Goal: Find specific fact: Find specific fact

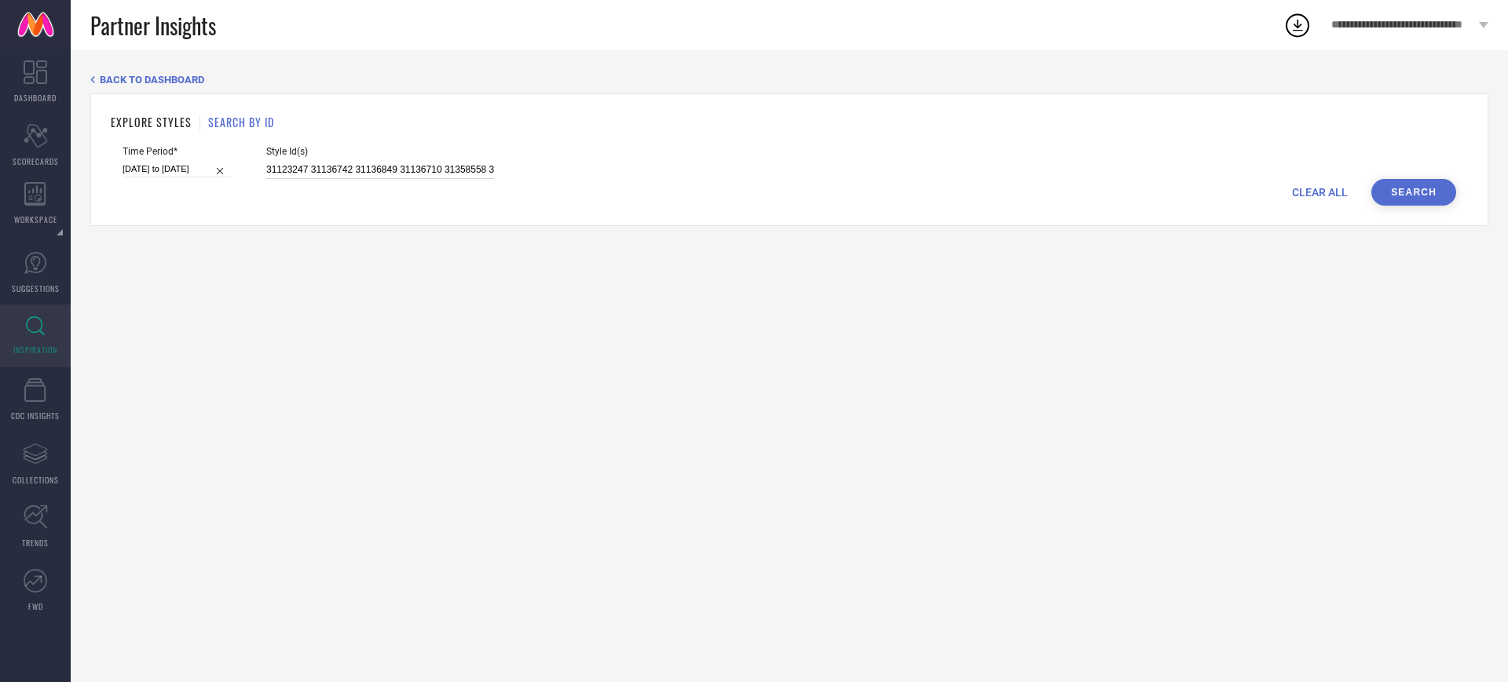
click at [452, 176] on input "31123247 31136742 31136849 31136710 31358558 31123092 31123293 32381167 3112296…" at bounding box center [380, 170] width 228 height 18
paste input "28983922 28983934 28983938 28983944 28983946 28983956 28983952 28983964 2898396…"
type input "28983922 28983934 28983938 28983944 28983946 28983956 28983952 28983964 2898396…"
select select "7"
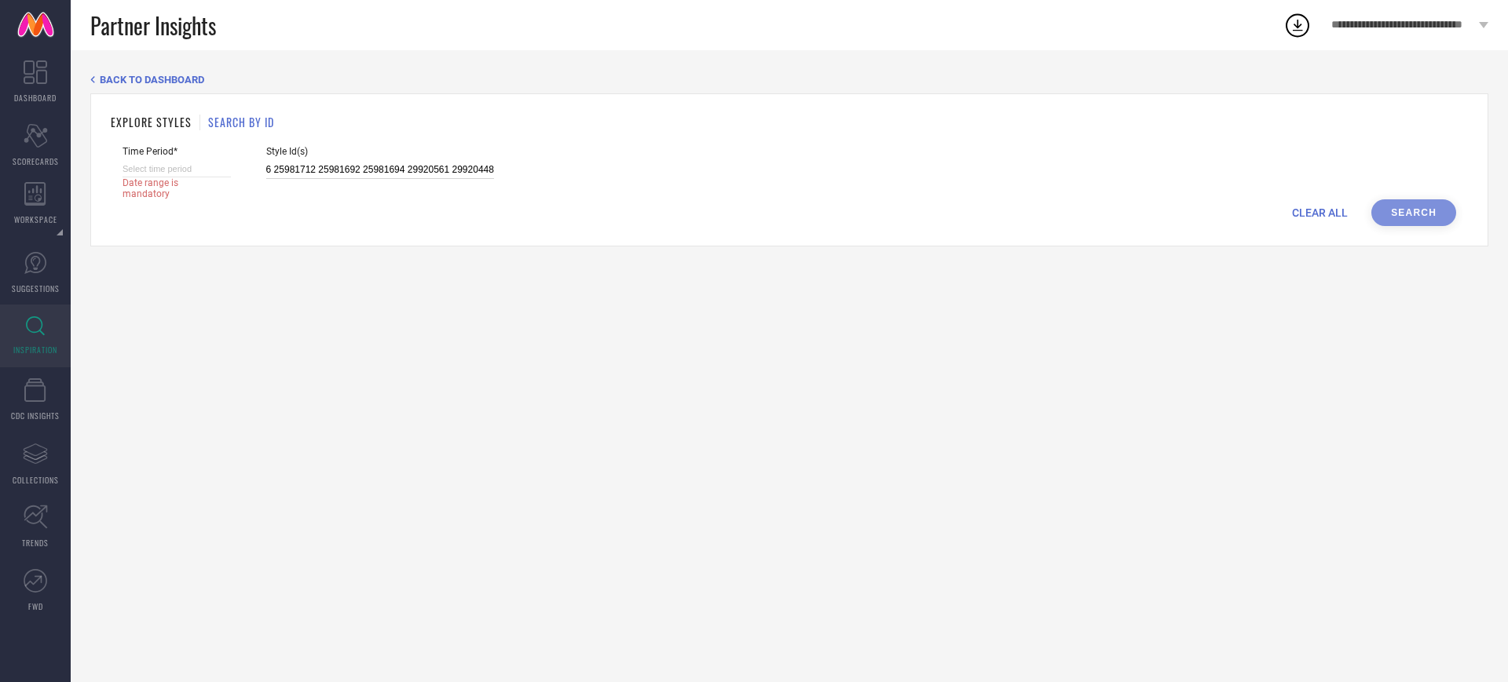
select select "2025"
select select "8"
select select "2025"
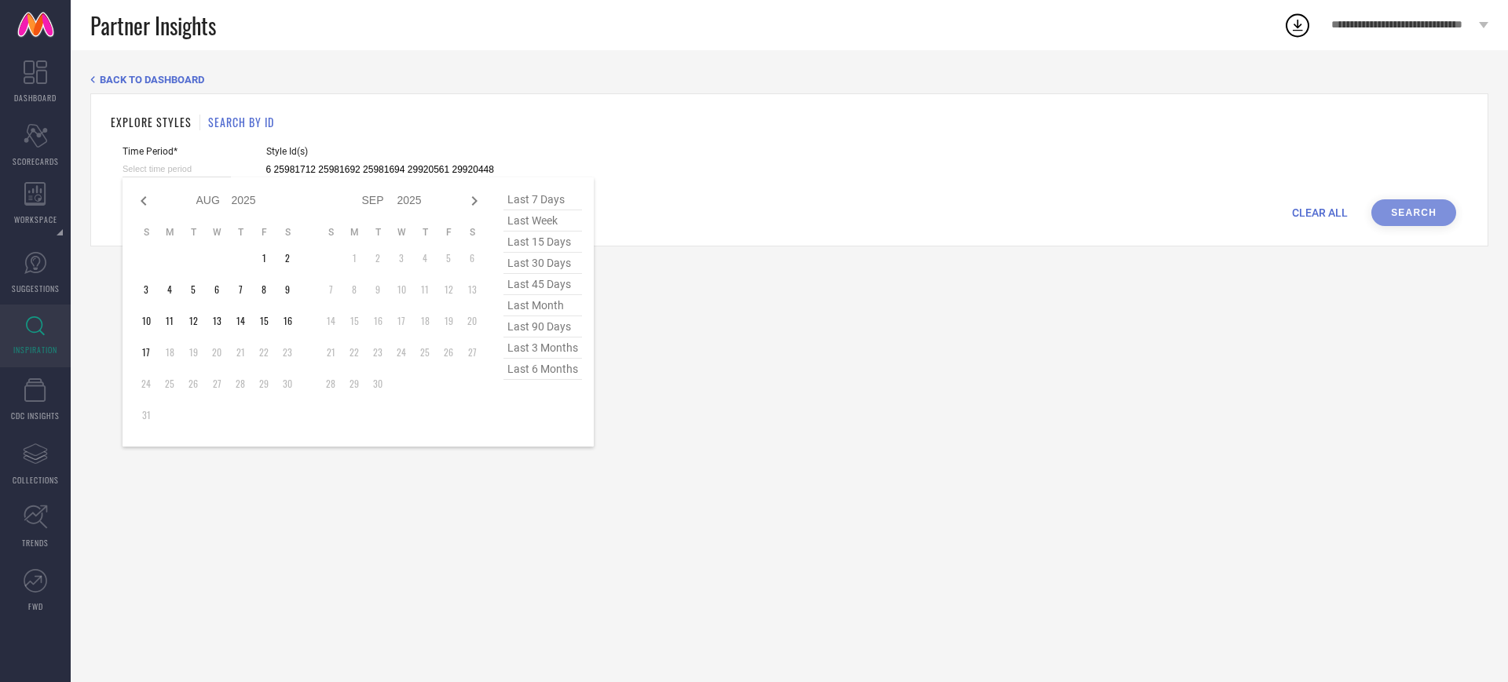
click at [222, 170] on input at bounding box center [177, 169] width 108 height 16
type input "28983922 28983934 28983938 28983944 28983946 28983956 28983952 28983964 2898396…"
click at [562, 374] on span "last 6 months" at bounding box center [542, 369] width 79 height 21
type input "01-02-2025 to 31-07-2025"
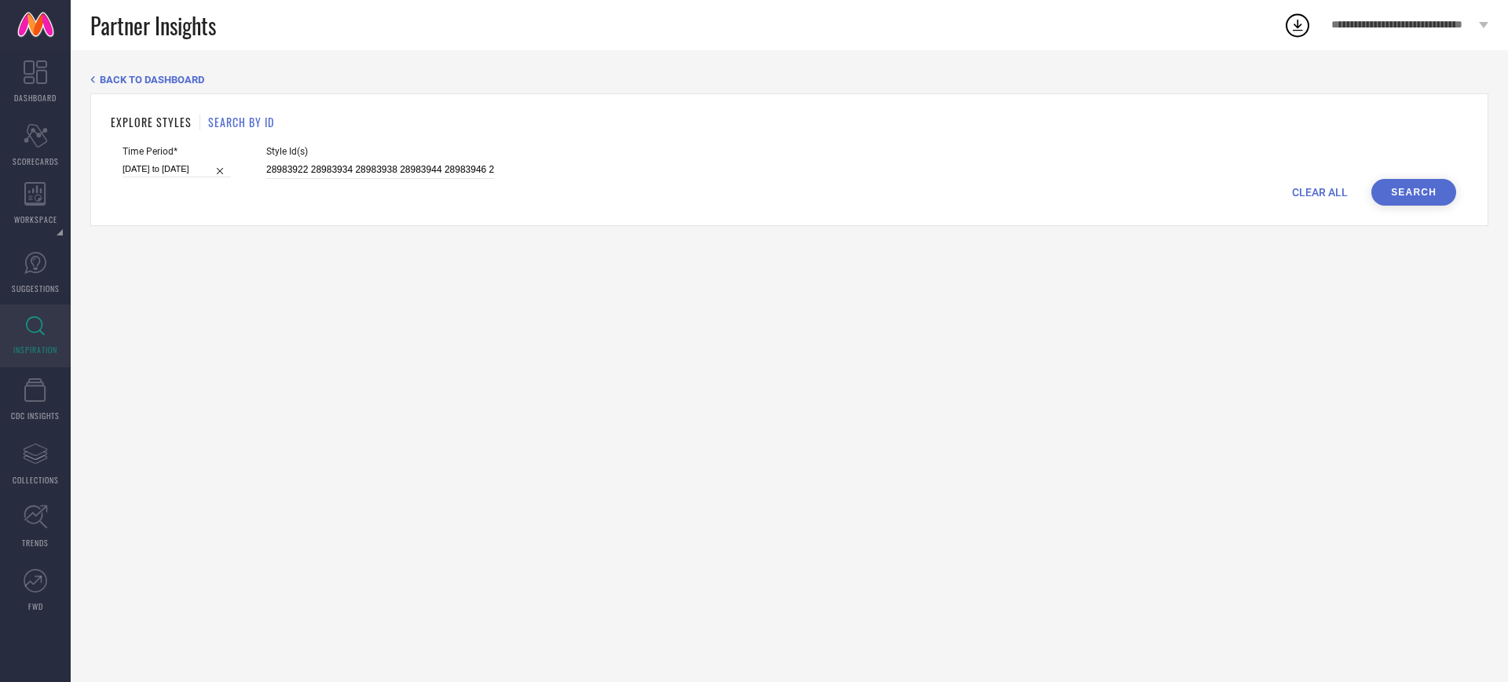
click at [1428, 195] on button "Search" at bounding box center [1413, 192] width 85 height 27
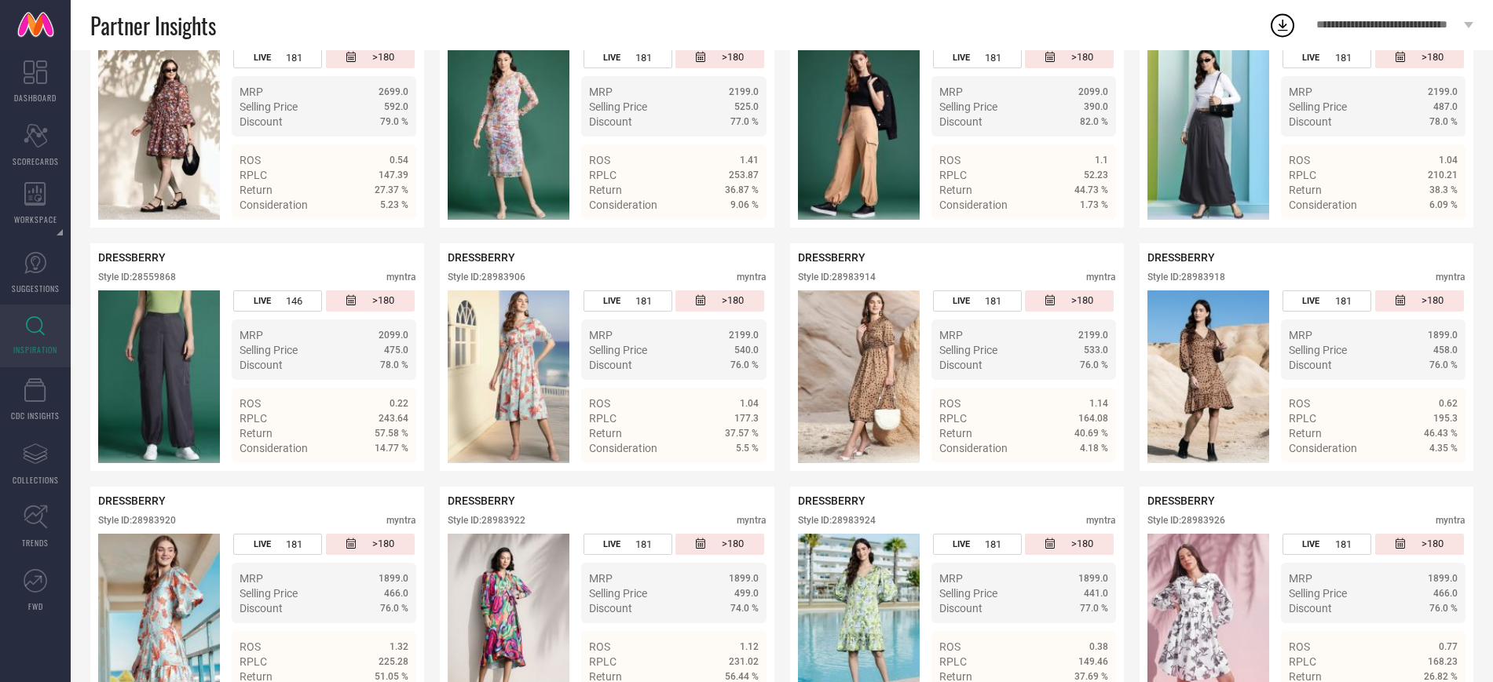
scroll to position [1130, 0]
click at [861, 279] on div "Style ID: 28983914" at bounding box center [837, 277] width 78 height 11
copy div "28983914"
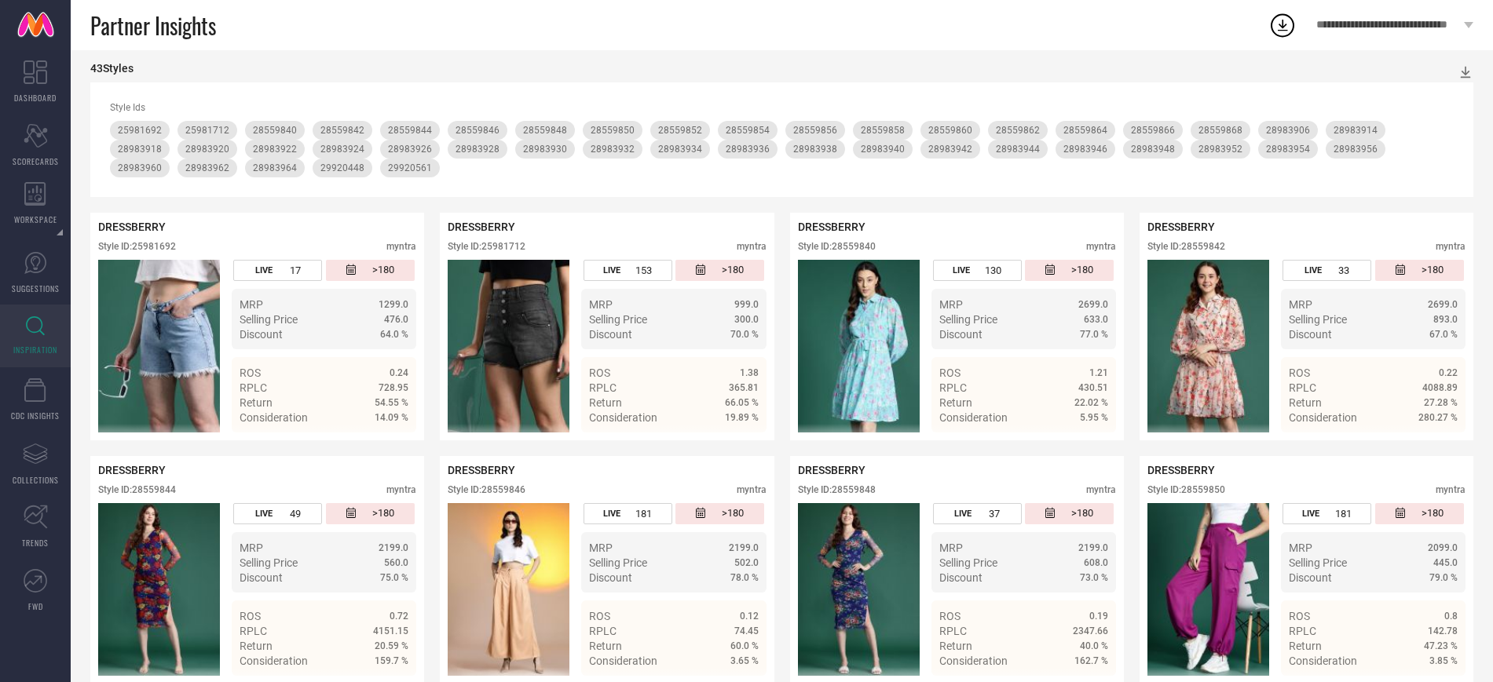
scroll to position [0, 0]
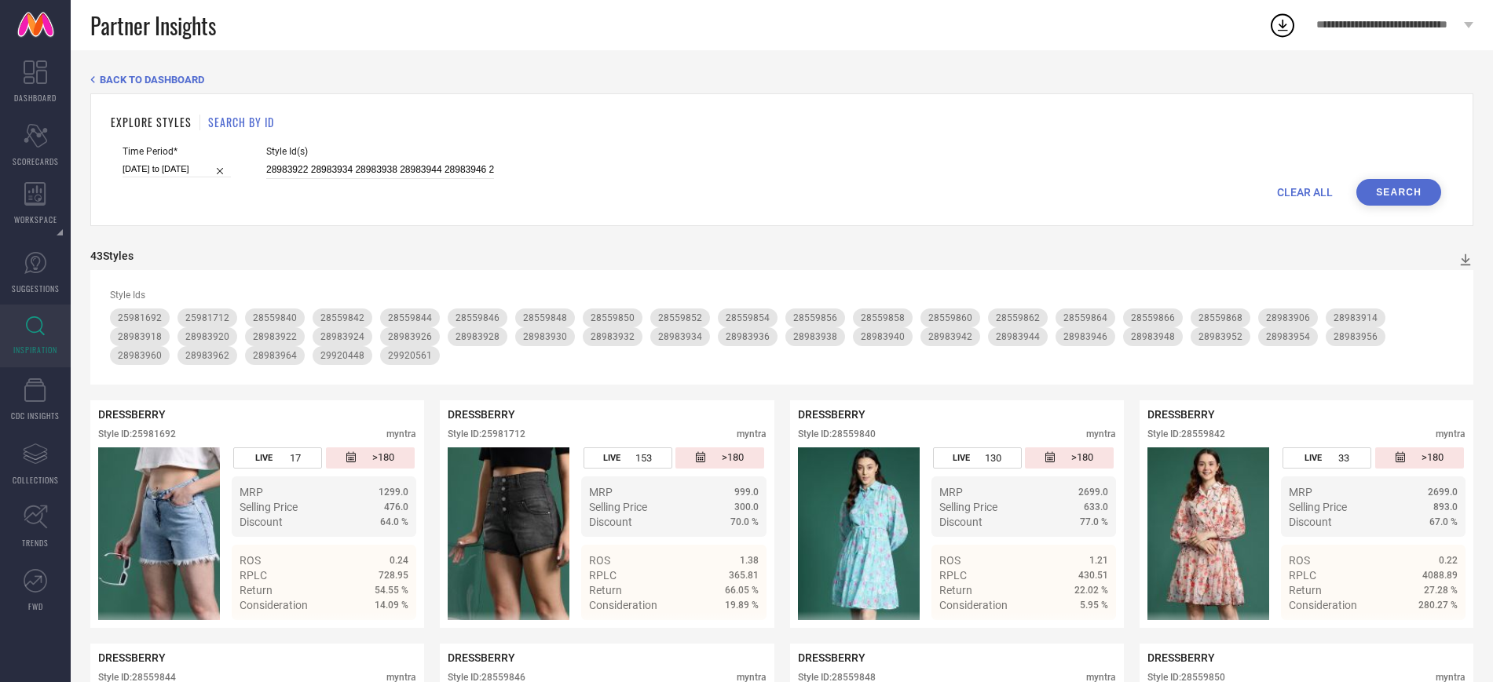
click at [375, 148] on span "Style Id(s)" at bounding box center [380, 151] width 228 height 11
click at [375, 168] on input "28983922 28983934 28983938 28983944 28983946 28983956 28983952 28983964 2898396…" at bounding box center [380, 170] width 228 height 18
paste input "32643062 32643429 32643357 32643119 32643407 32643025 32643122 32643456 3264342…"
type input "32643062 32643429 32643357 32643119 32643407 32643025 32643122 32643456 3264342…"
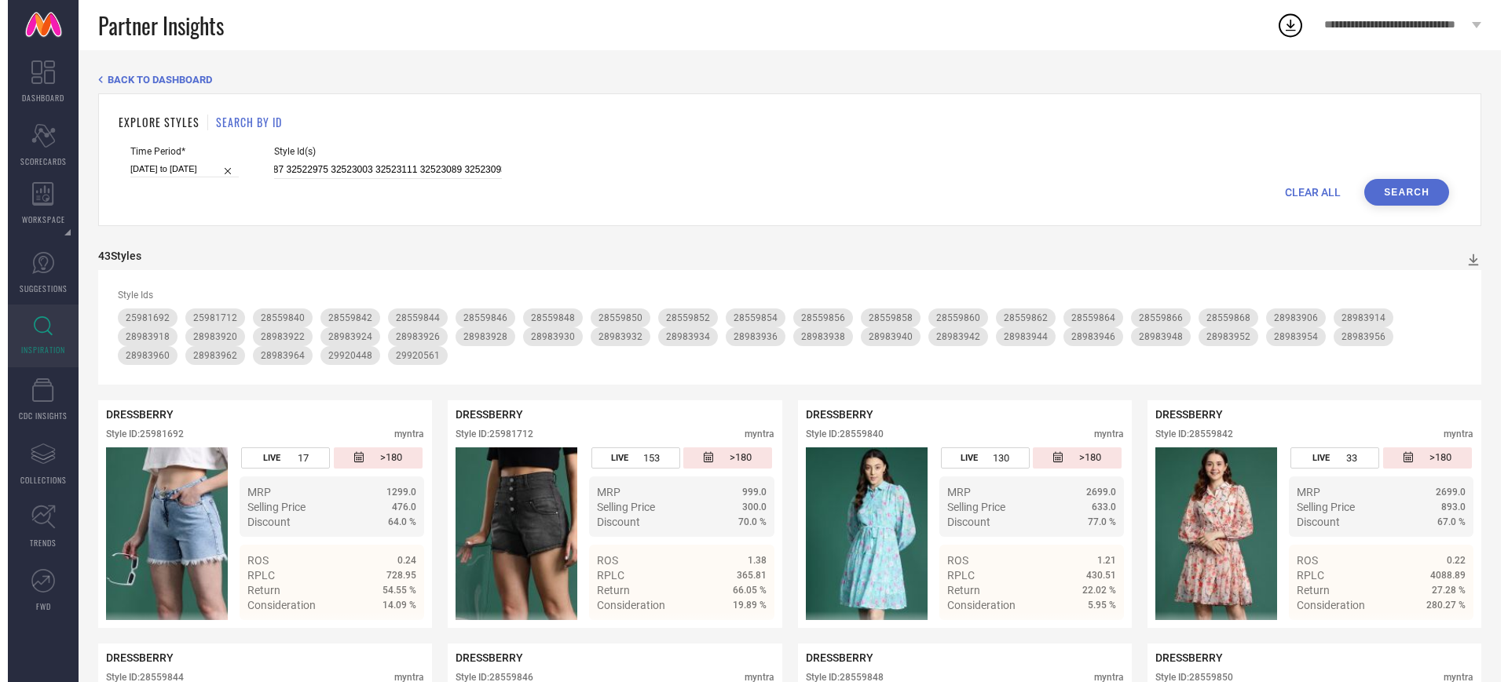
scroll to position [0, 0]
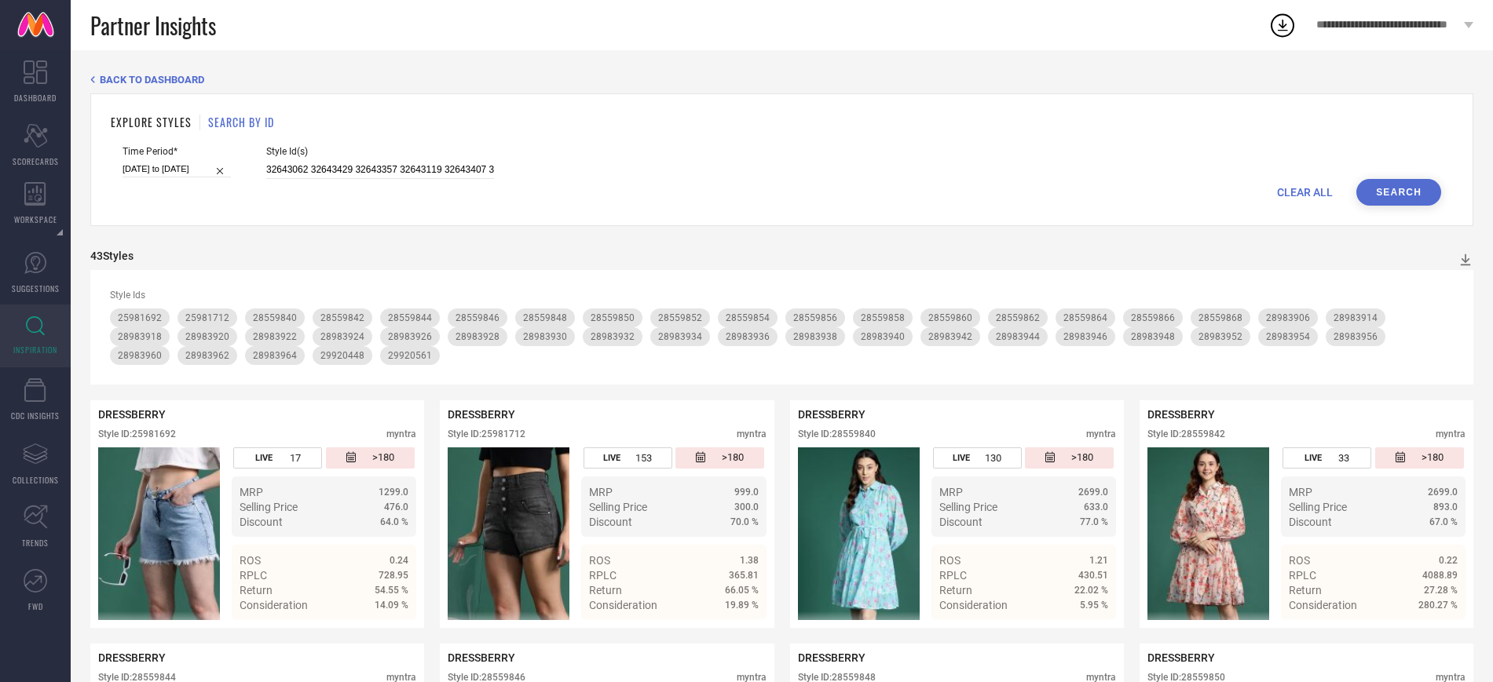
click at [1385, 186] on button "Search" at bounding box center [1398, 192] width 85 height 27
